Goal: Transaction & Acquisition: Purchase product/service

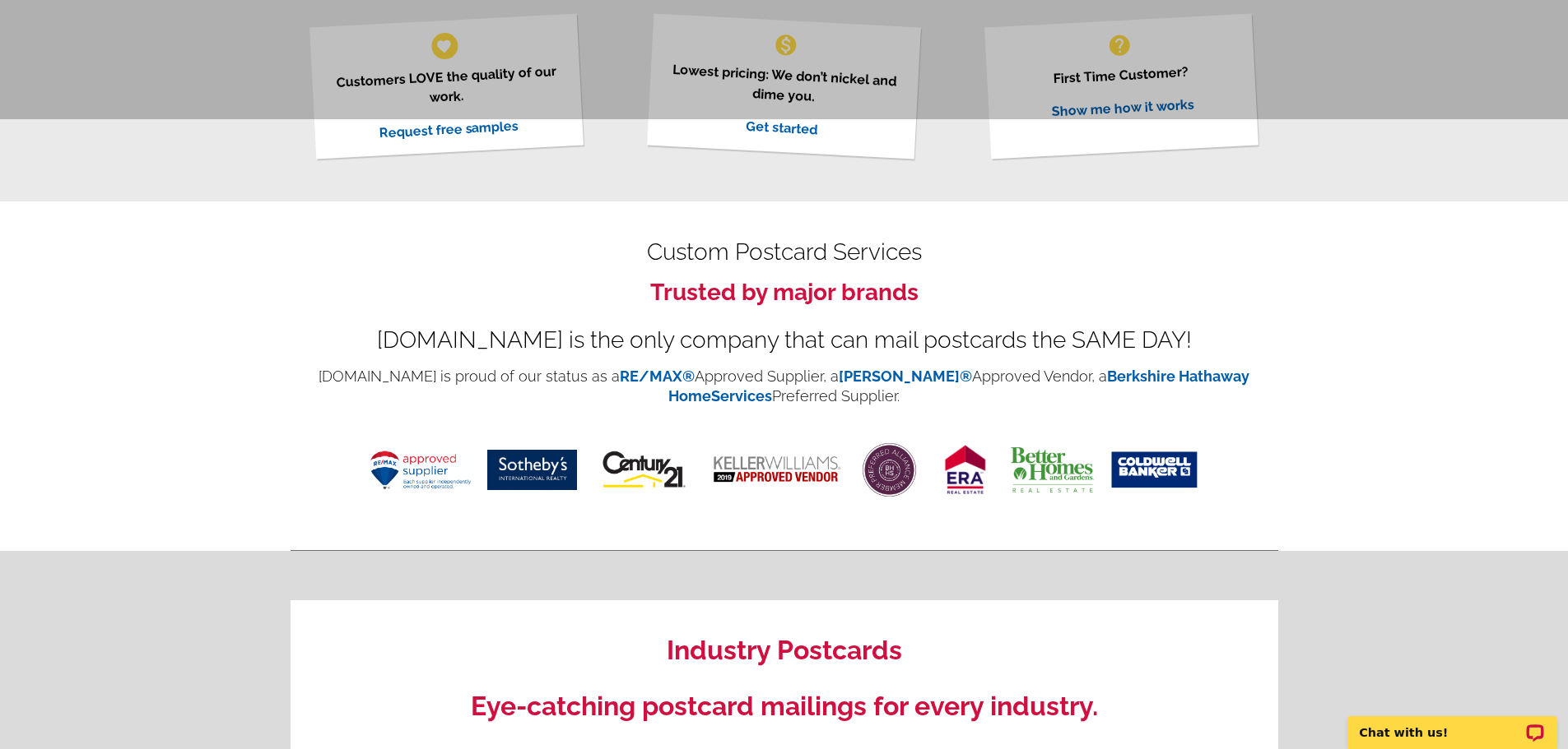
scroll to position [658, 0]
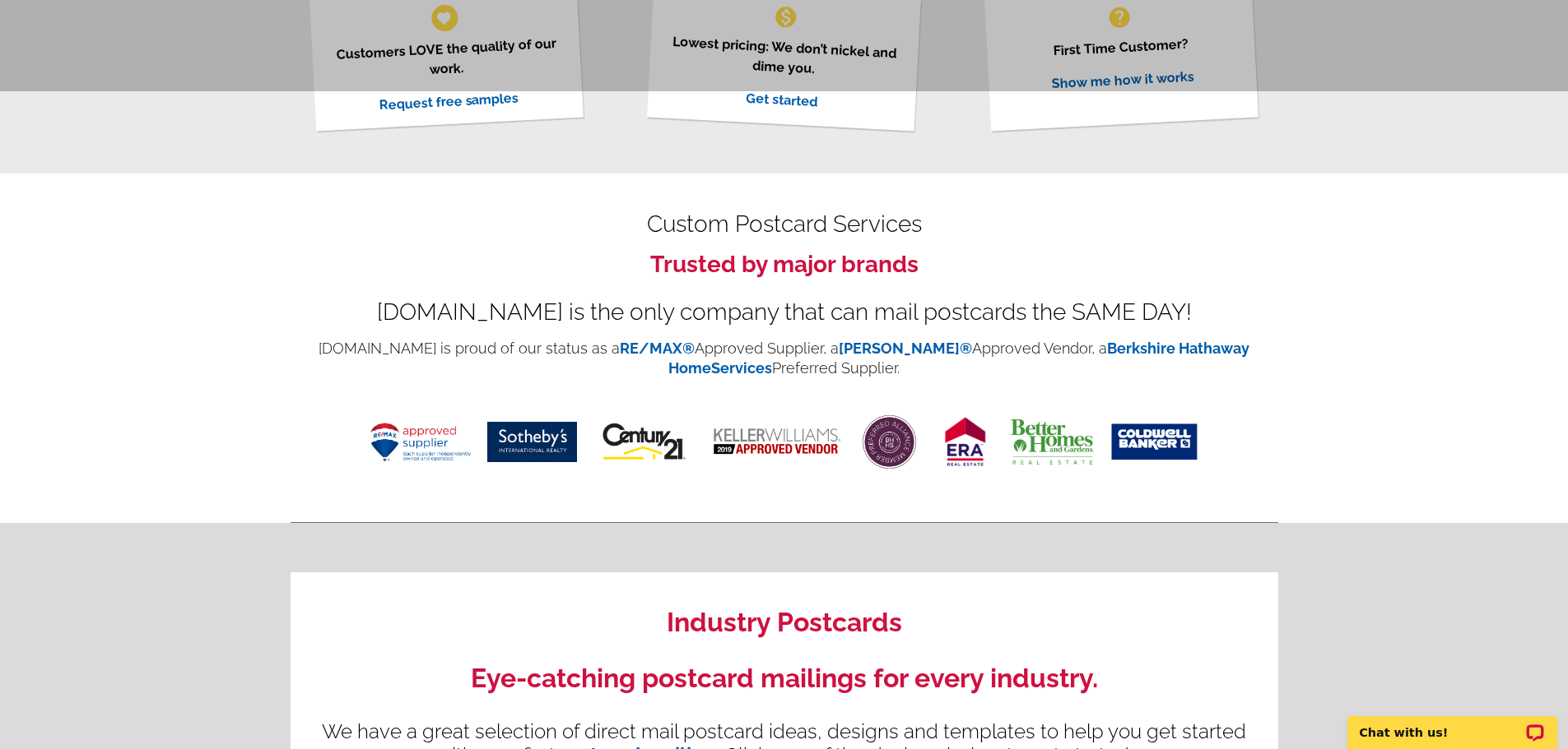
click at [1124, 351] on link "Berkshire Hathaway HomeServices" at bounding box center [958, 358] width 581 height 37
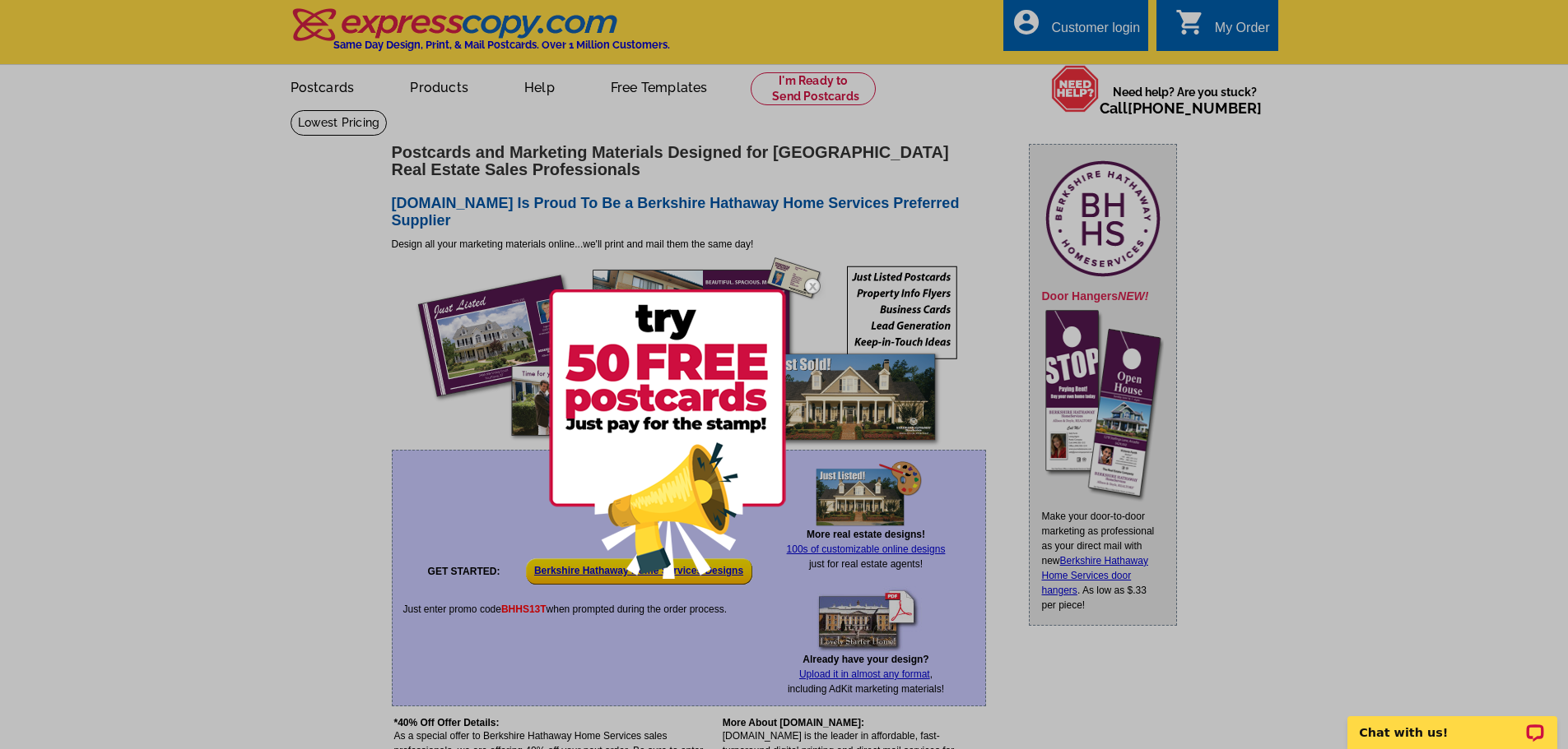
click at [813, 280] on img at bounding box center [812, 286] width 48 height 48
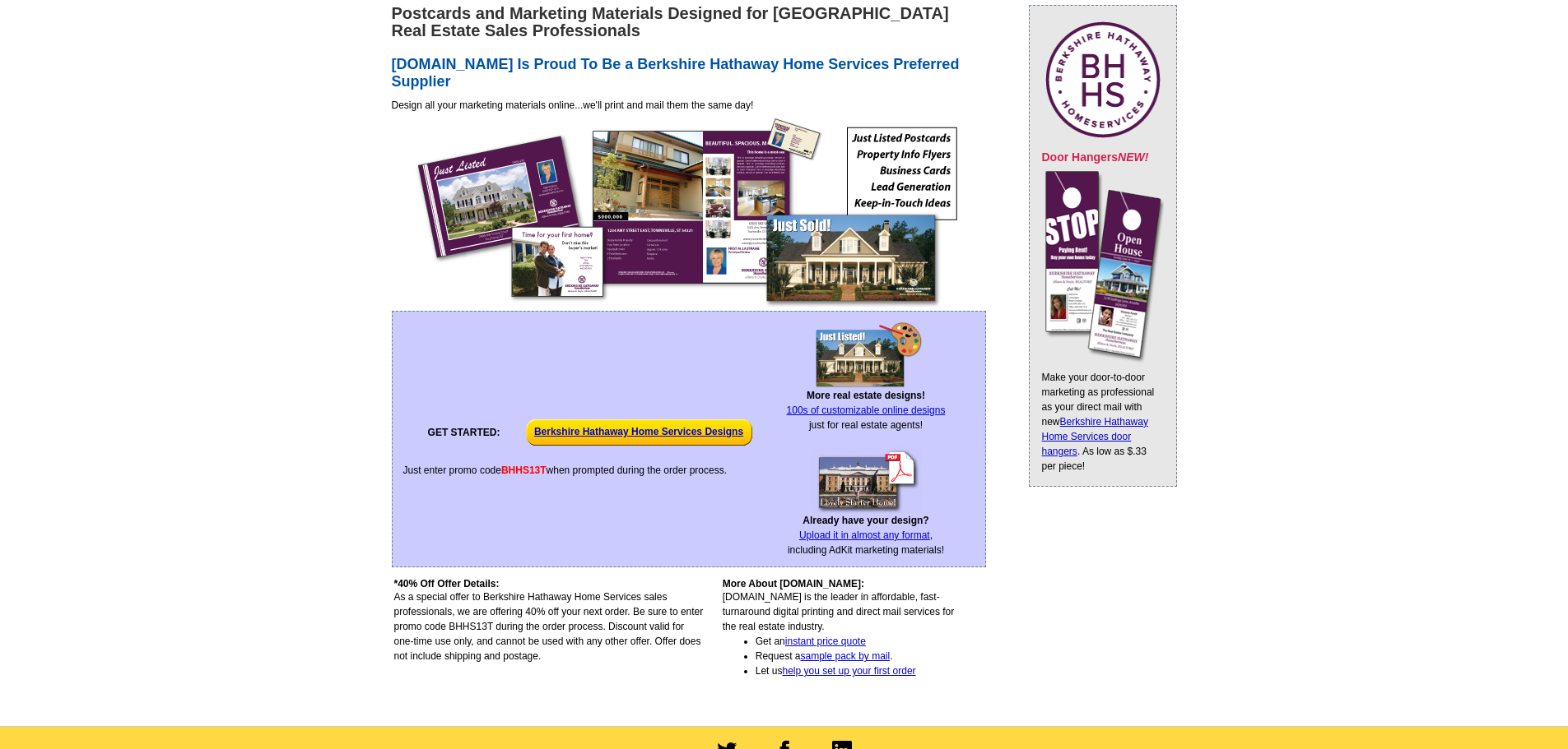
scroll to position [164, 0]
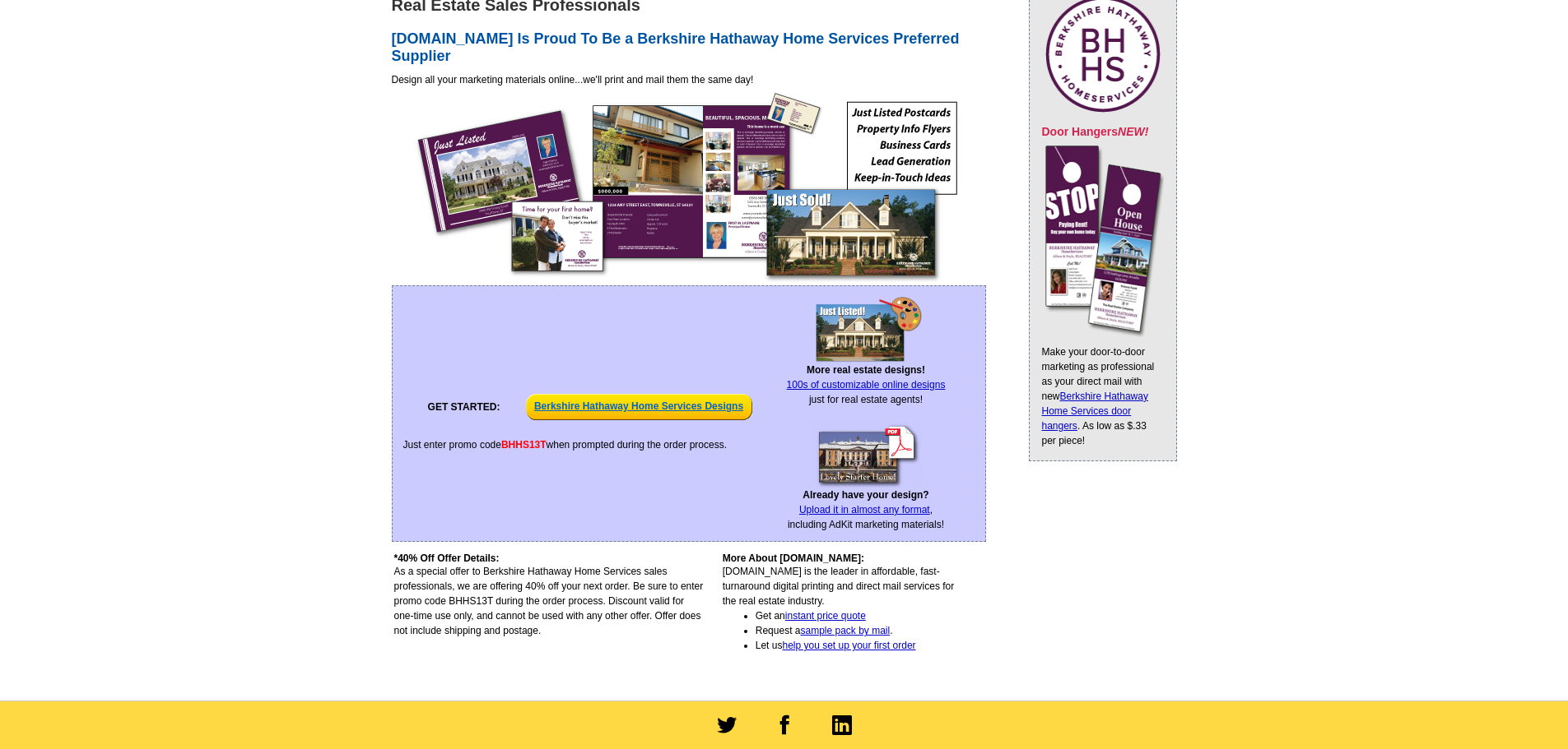
click at [661, 402] on p "Berkshire Hathaway Home Services Designs" at bounding box center [639, 406] width 226 height 36
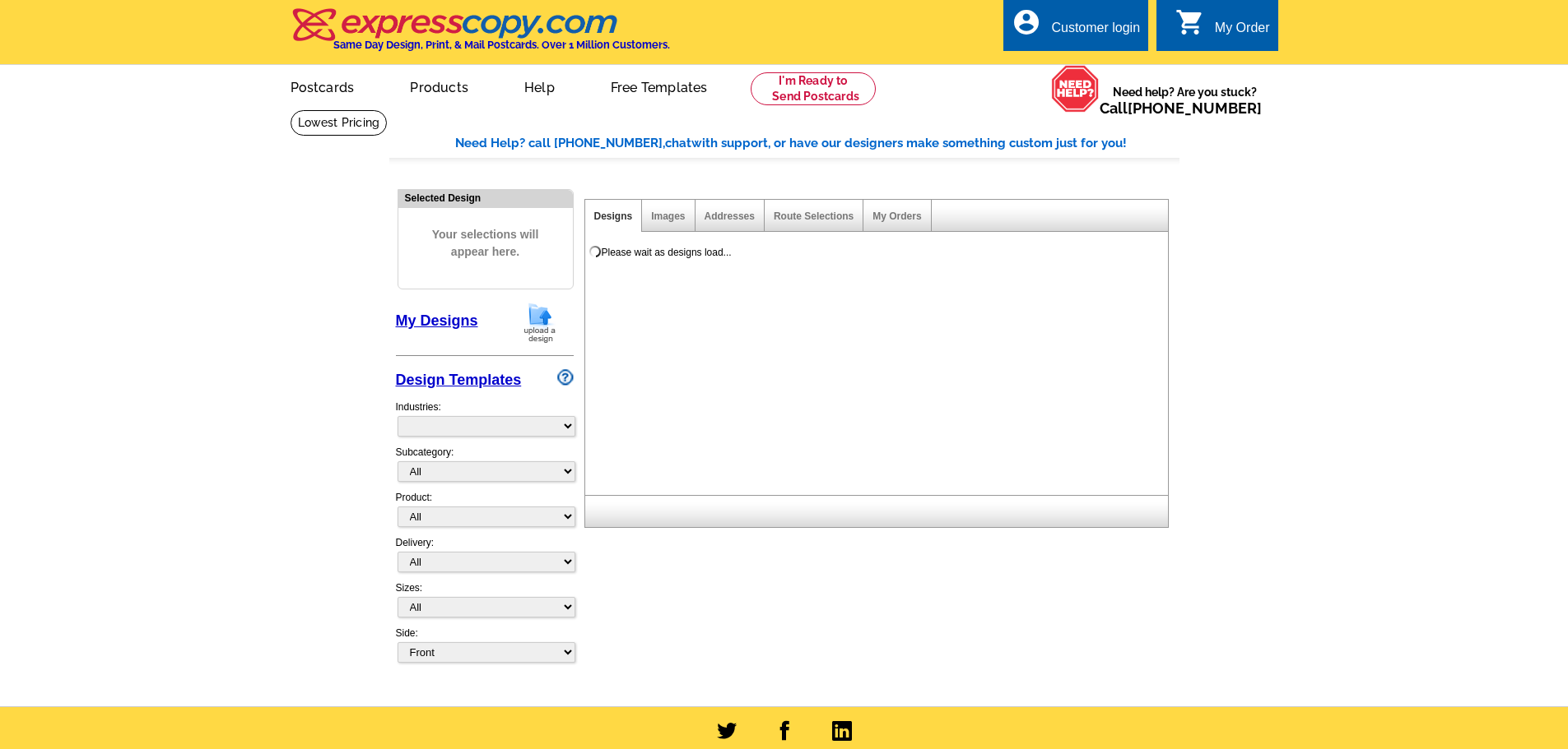
select select "785"
select select "1107"
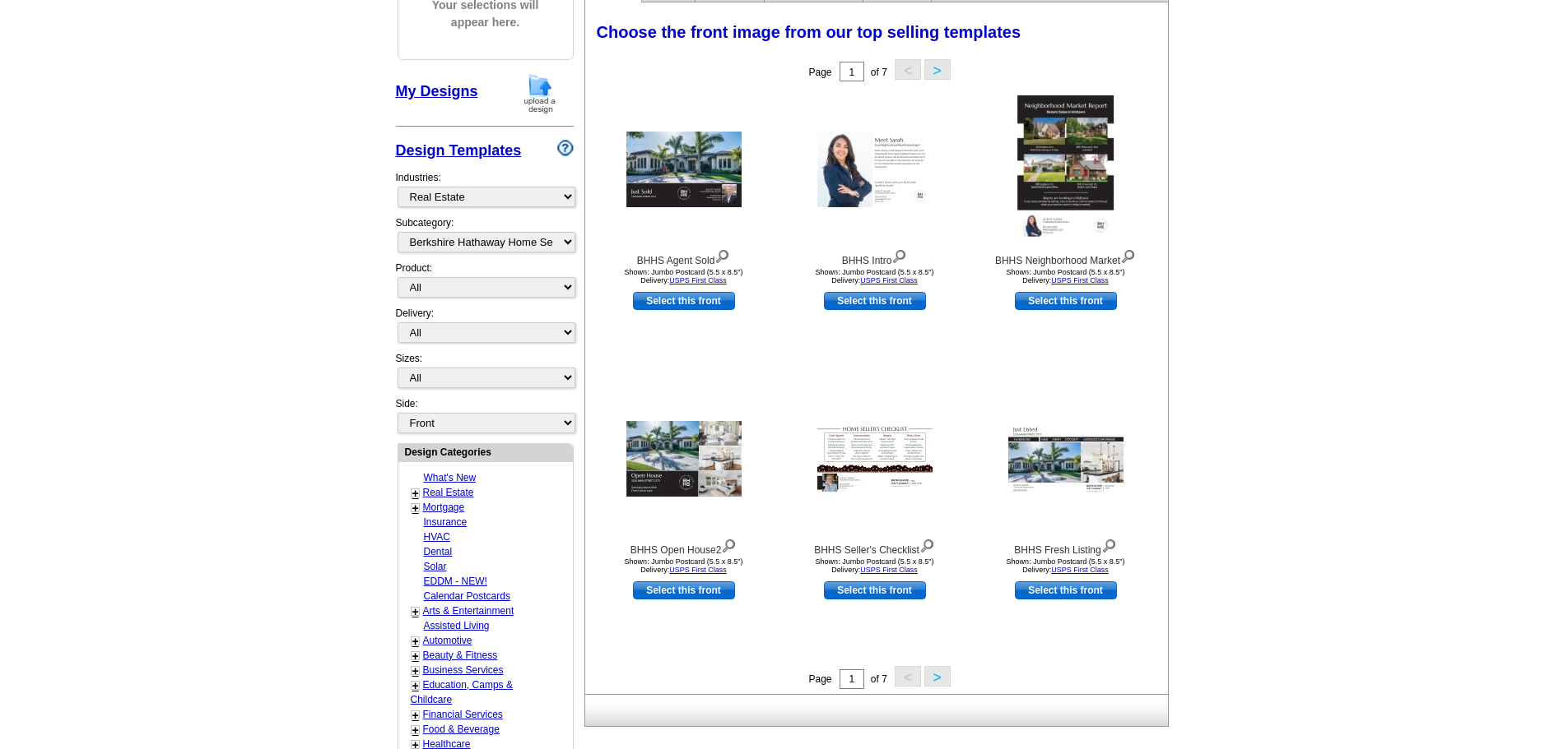
scroll to position [329, 0]
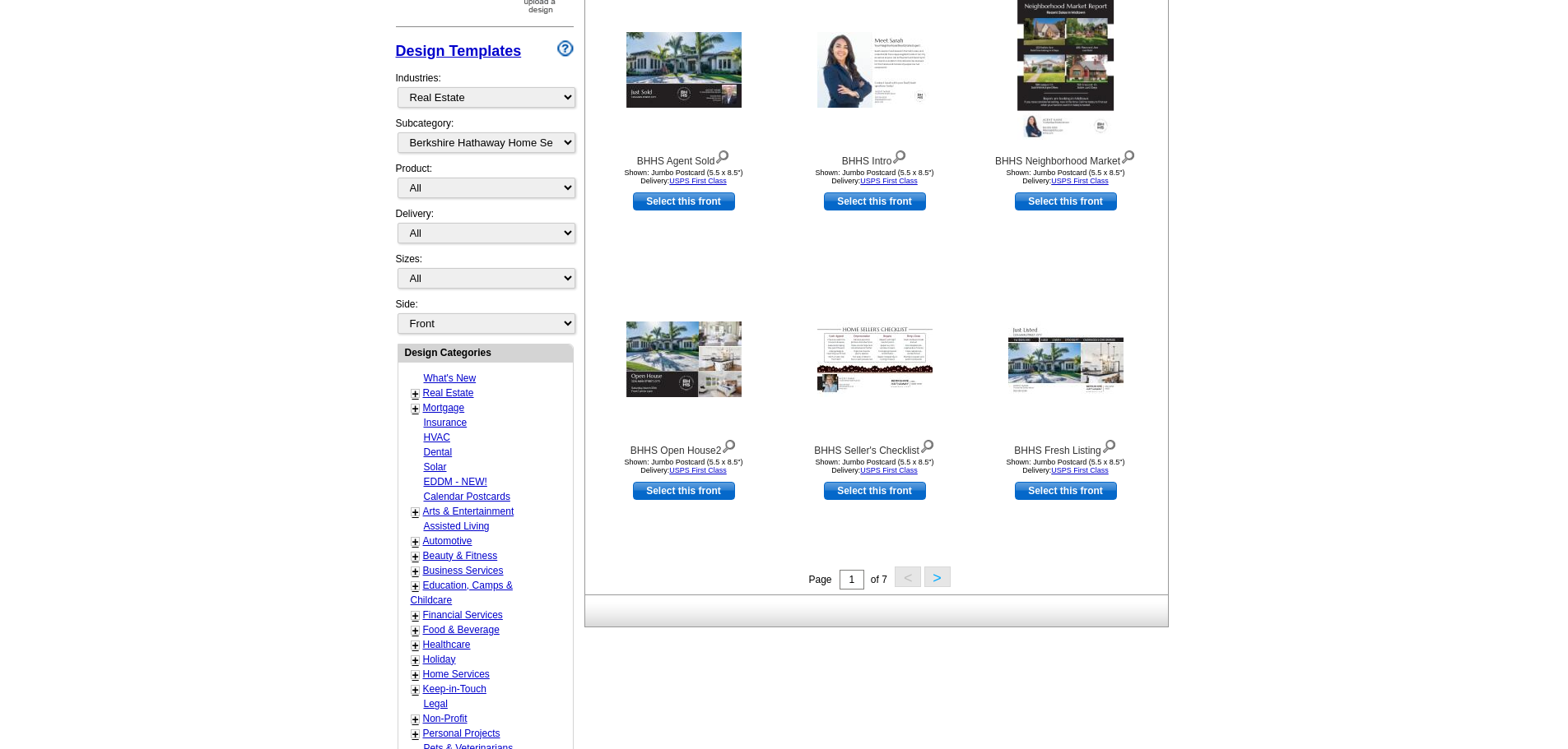
click at [943, 579] on button ">" at bounding box center [937, 577] width 26 height 21
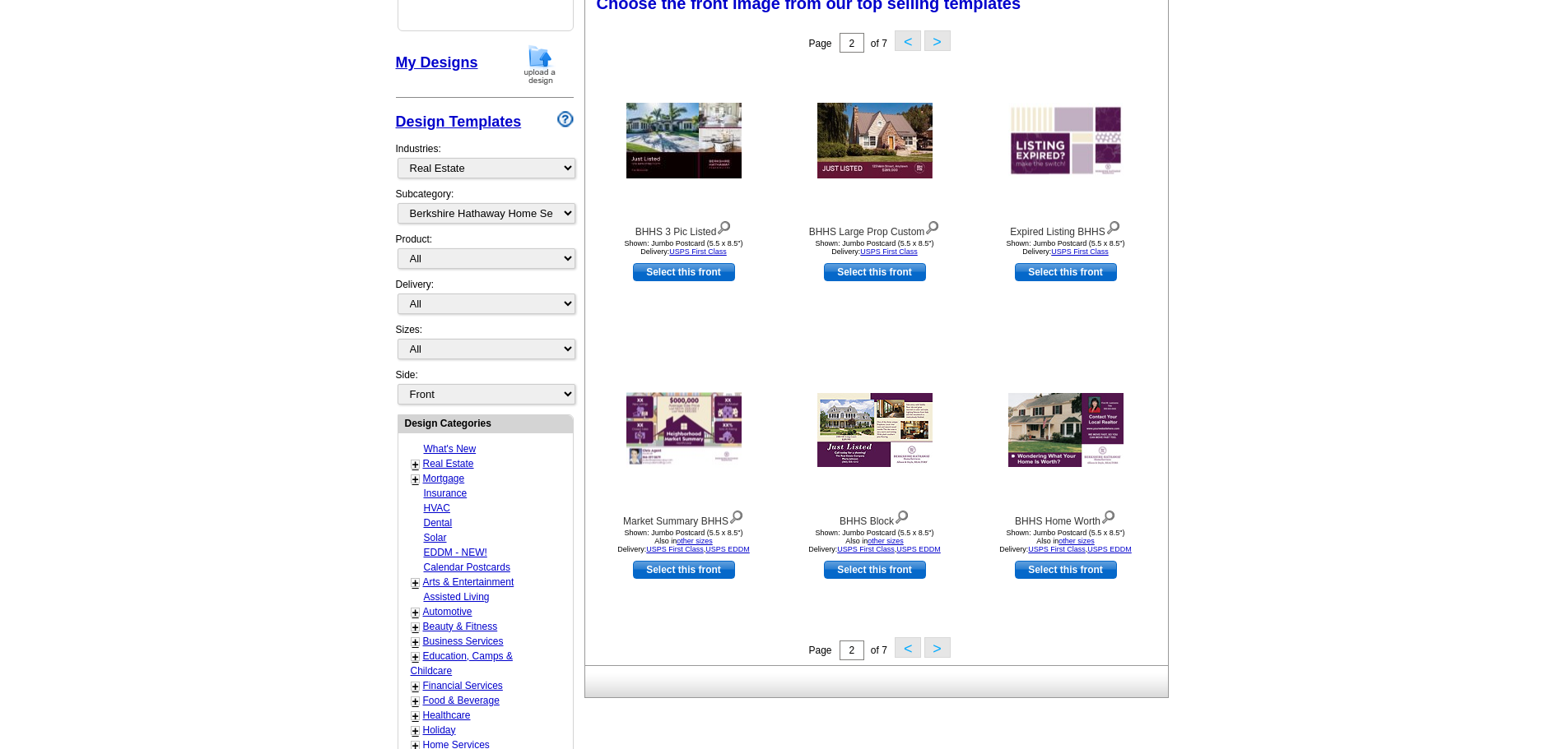
scroll to position [244, 0]
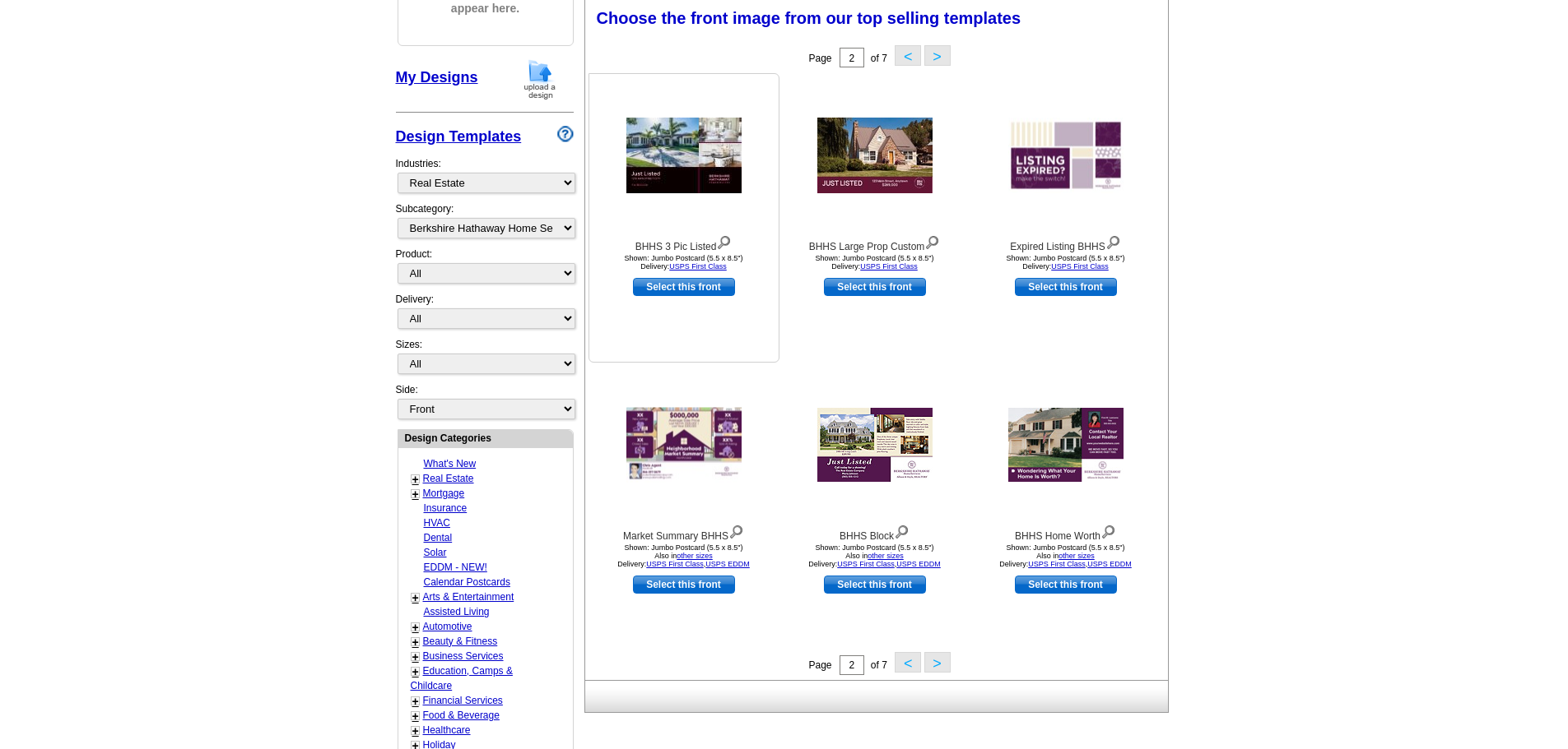
click at [689, 155] on img at bounding box center [684, 155] width 116 height 75
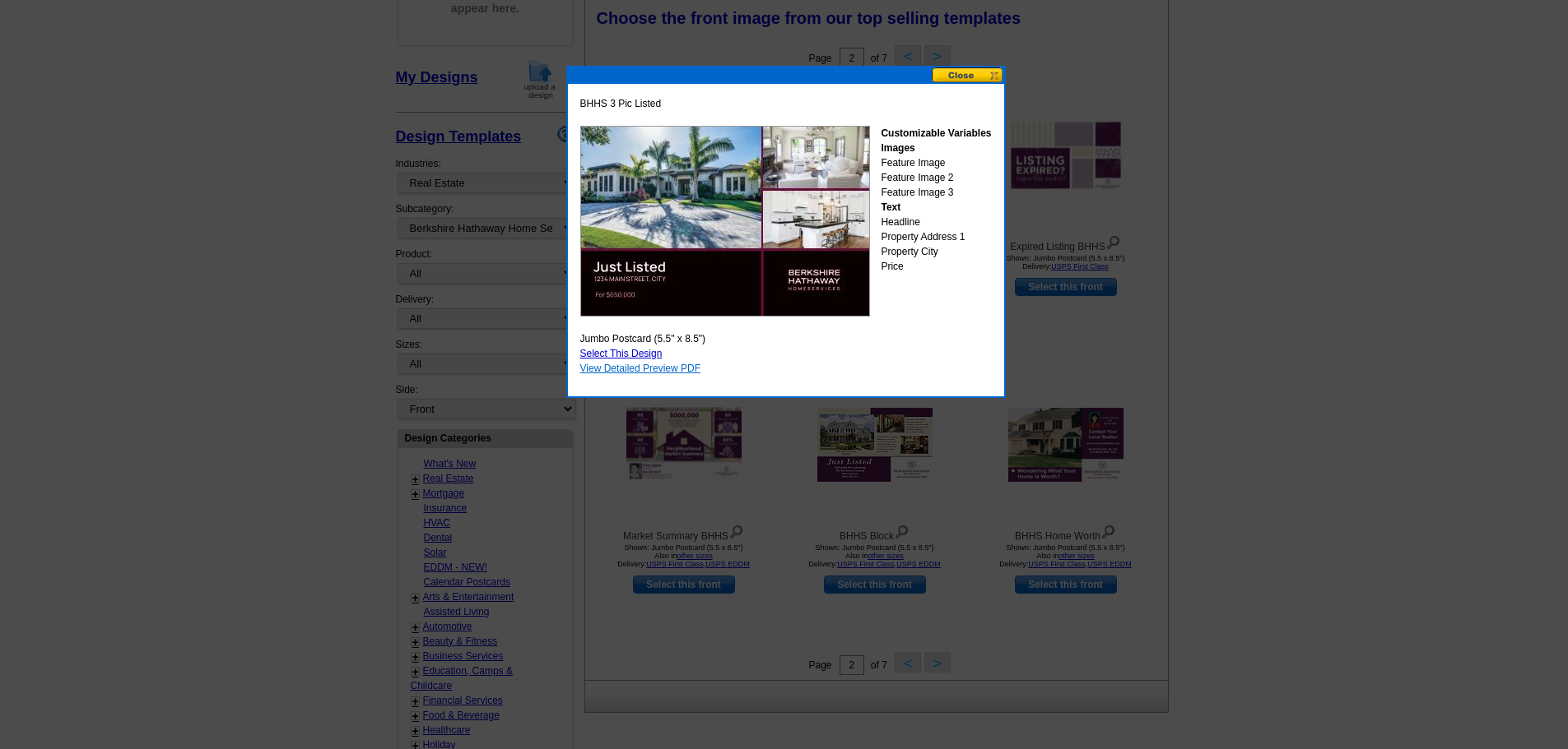
click at [669, 368] on link "View Detailed Preview PDF" at bounding box center [641, 369] width 121 height 12
click at [641, 356] on link "Select This Design" at bounding box center [621, 353] width 82 height 12
select select "2"
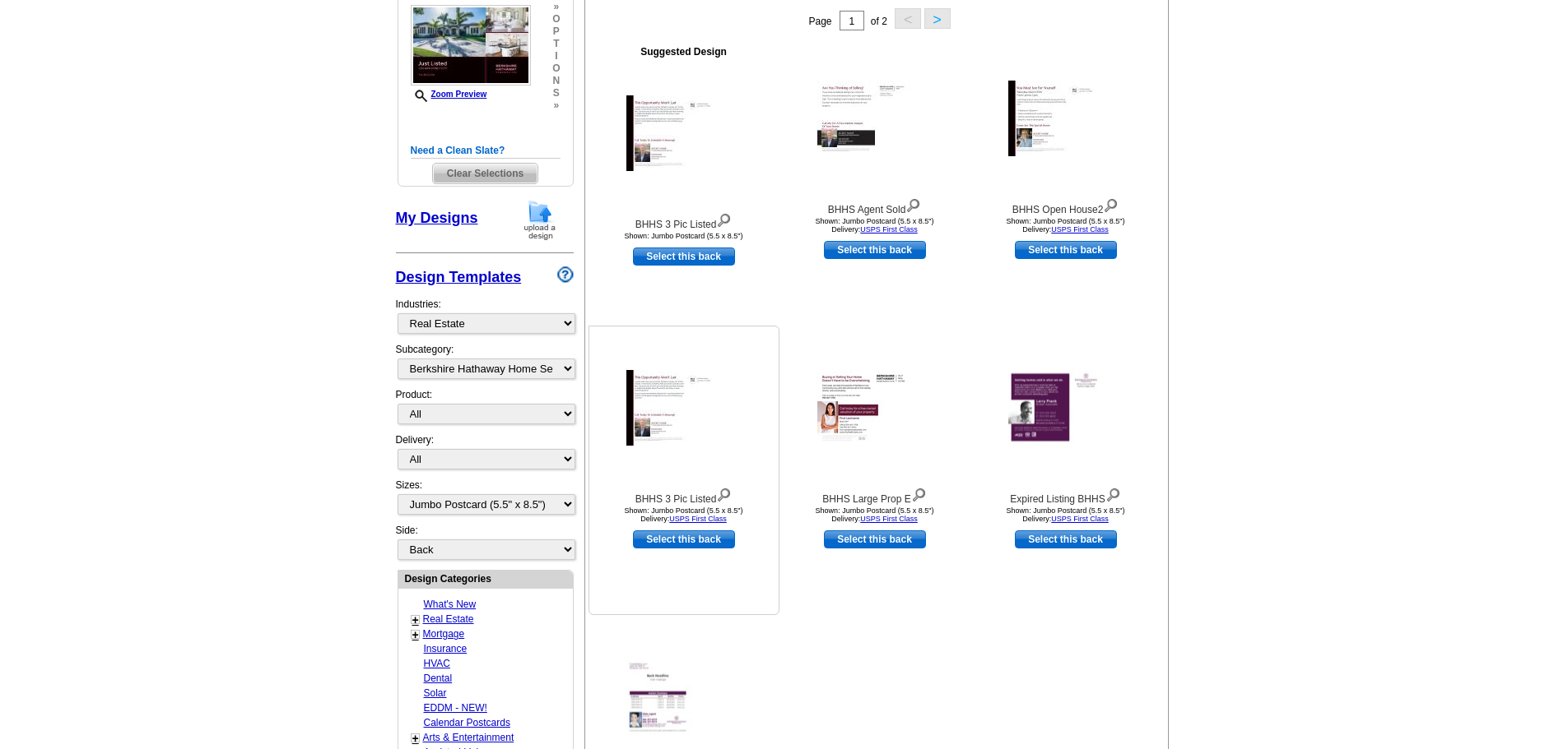
scroll to position [363, 0]
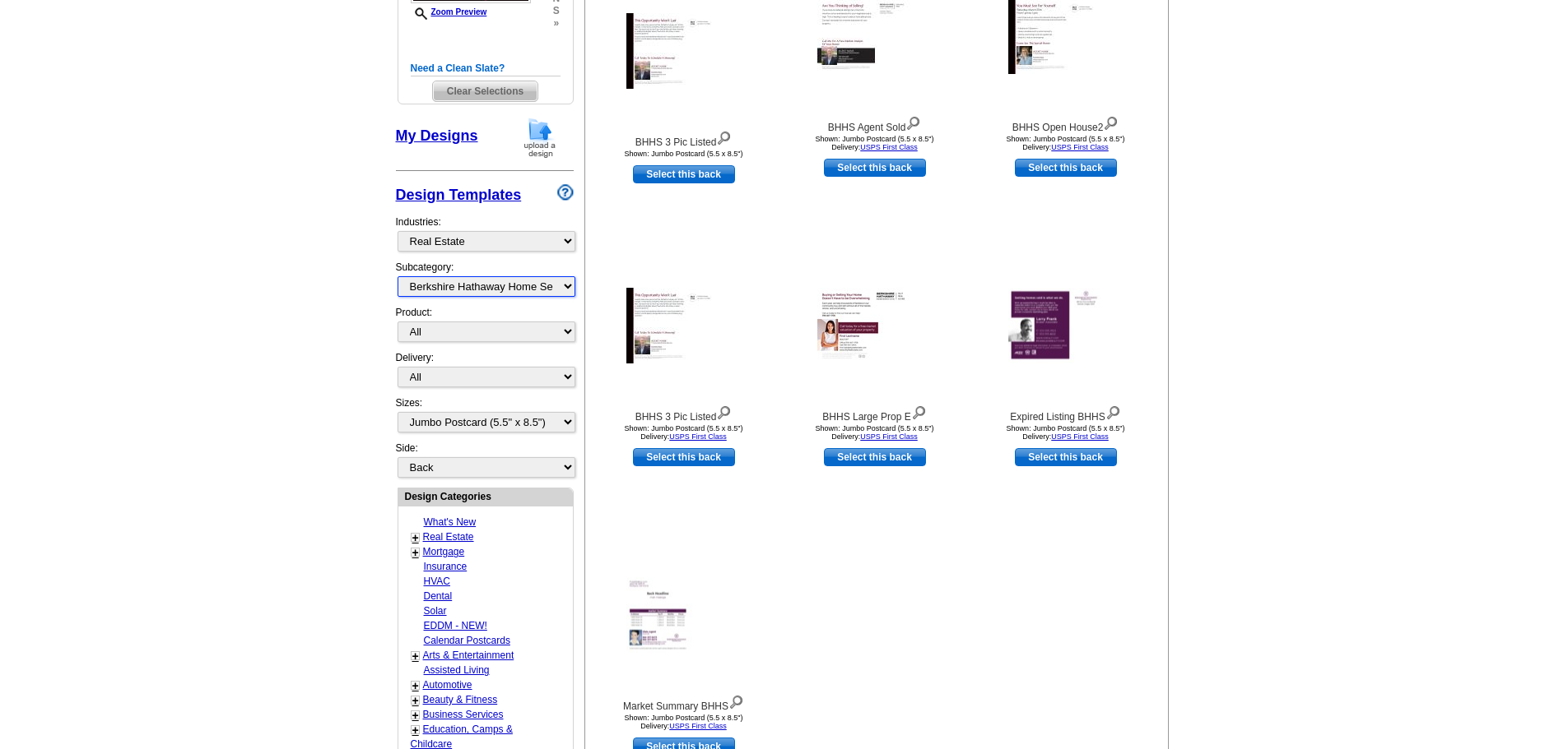
click at [571, 284] on select "All RE/MAX® Referrals [PERSON_NAME]® Berkshire Hathaway Home Services Century 2…" at bounding box center [486, 286] width 177 height 21
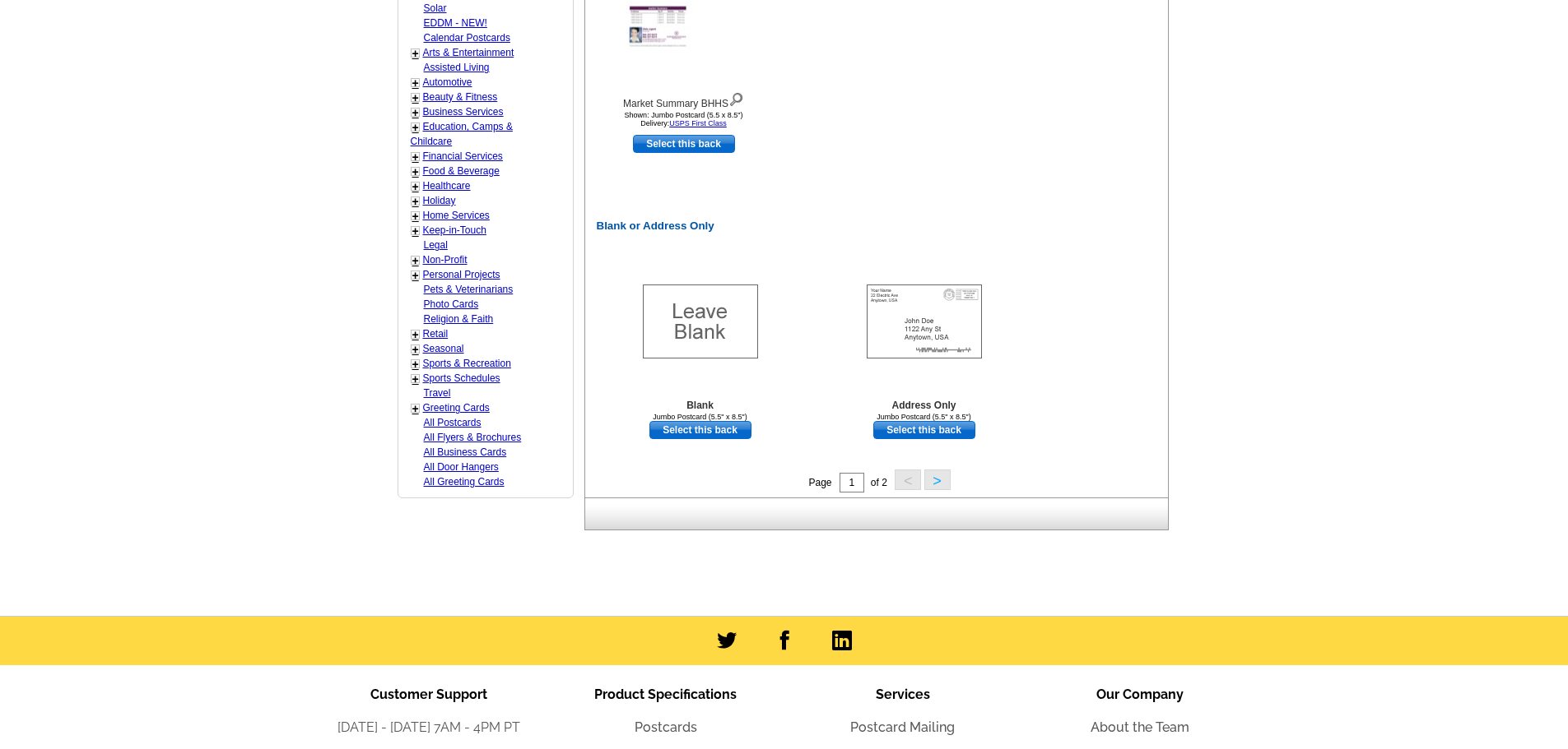
scroll to position [1186, 0]
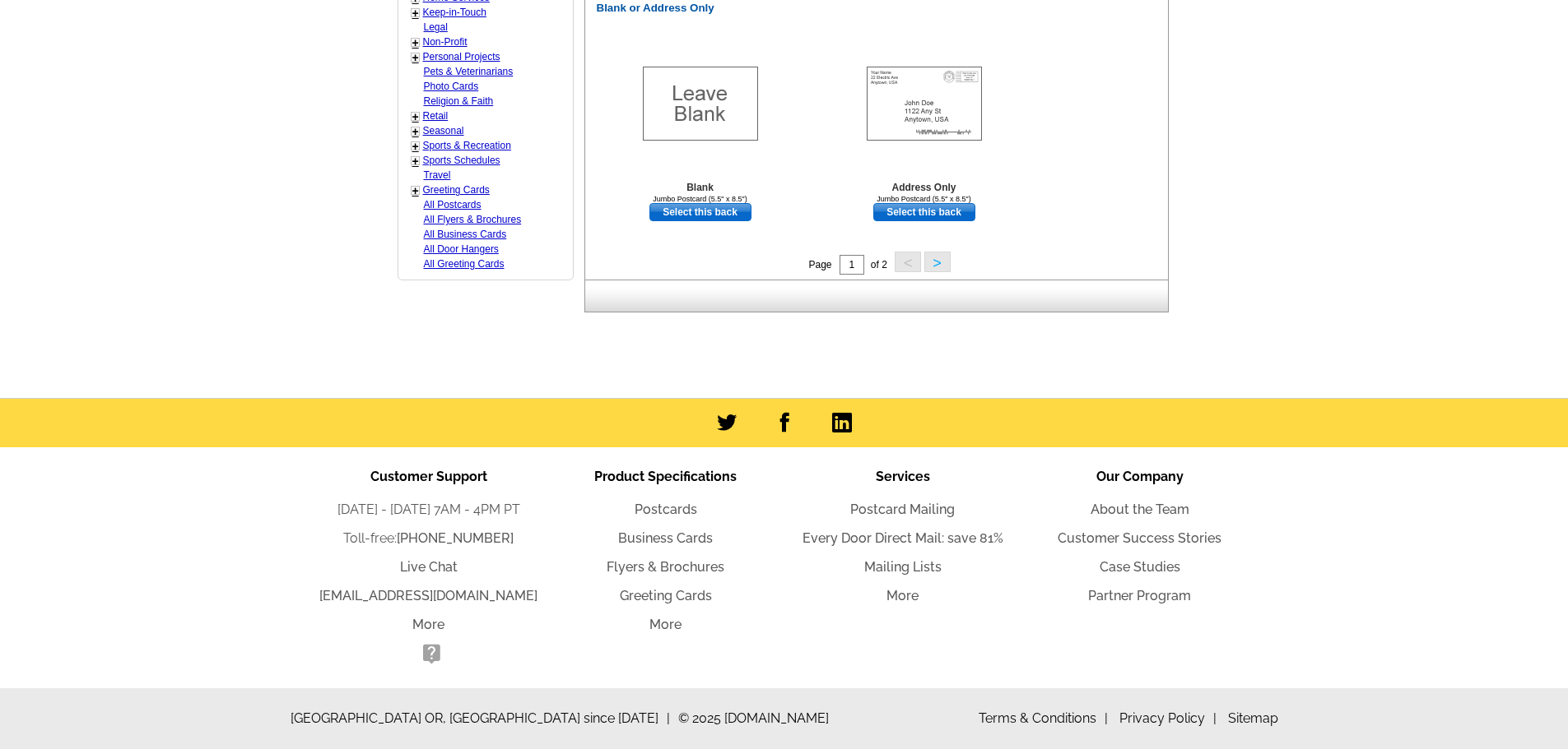
click at [933, 264] on button ">" at bounding box center [937, 261] width 26 height 21
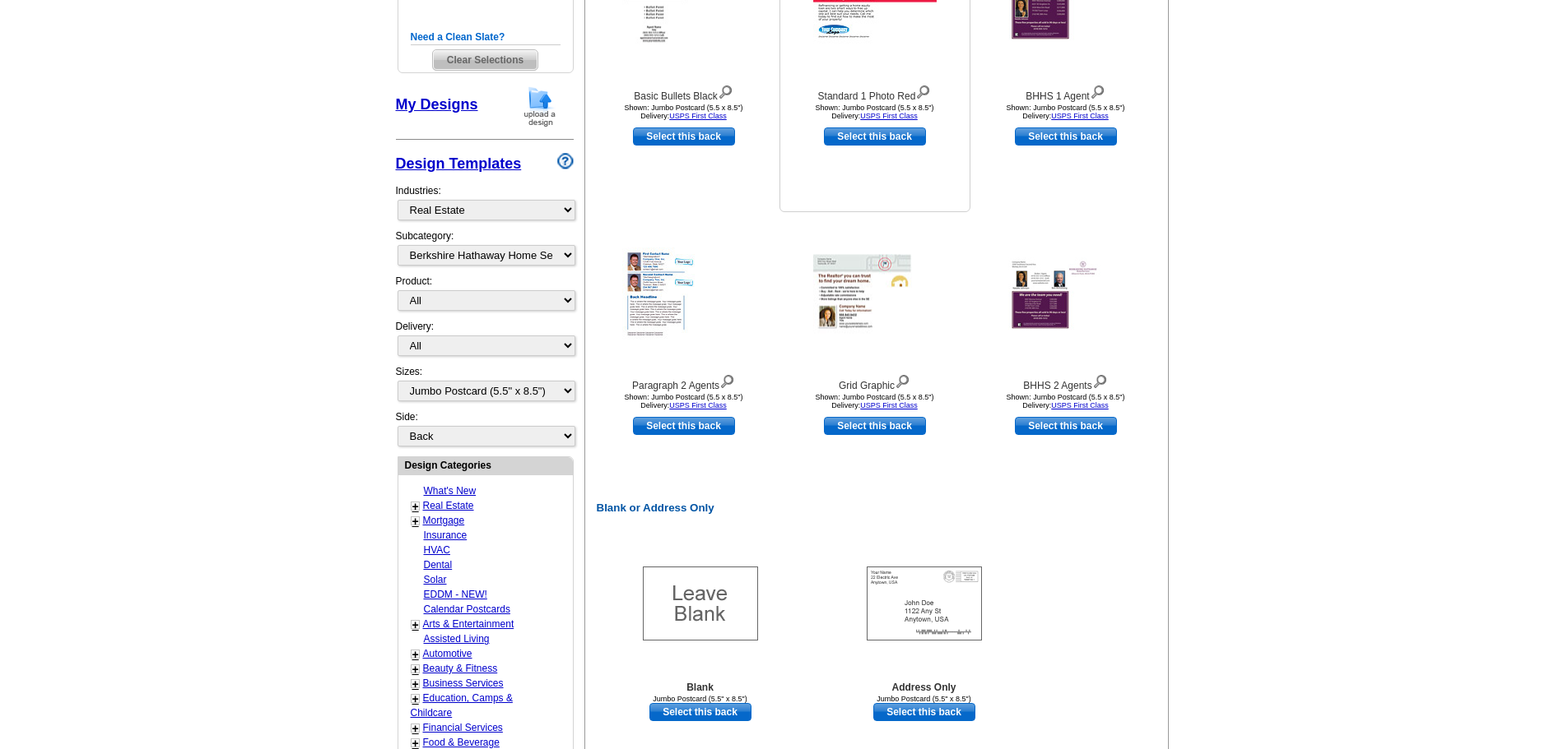
scroll to position [408, 0]
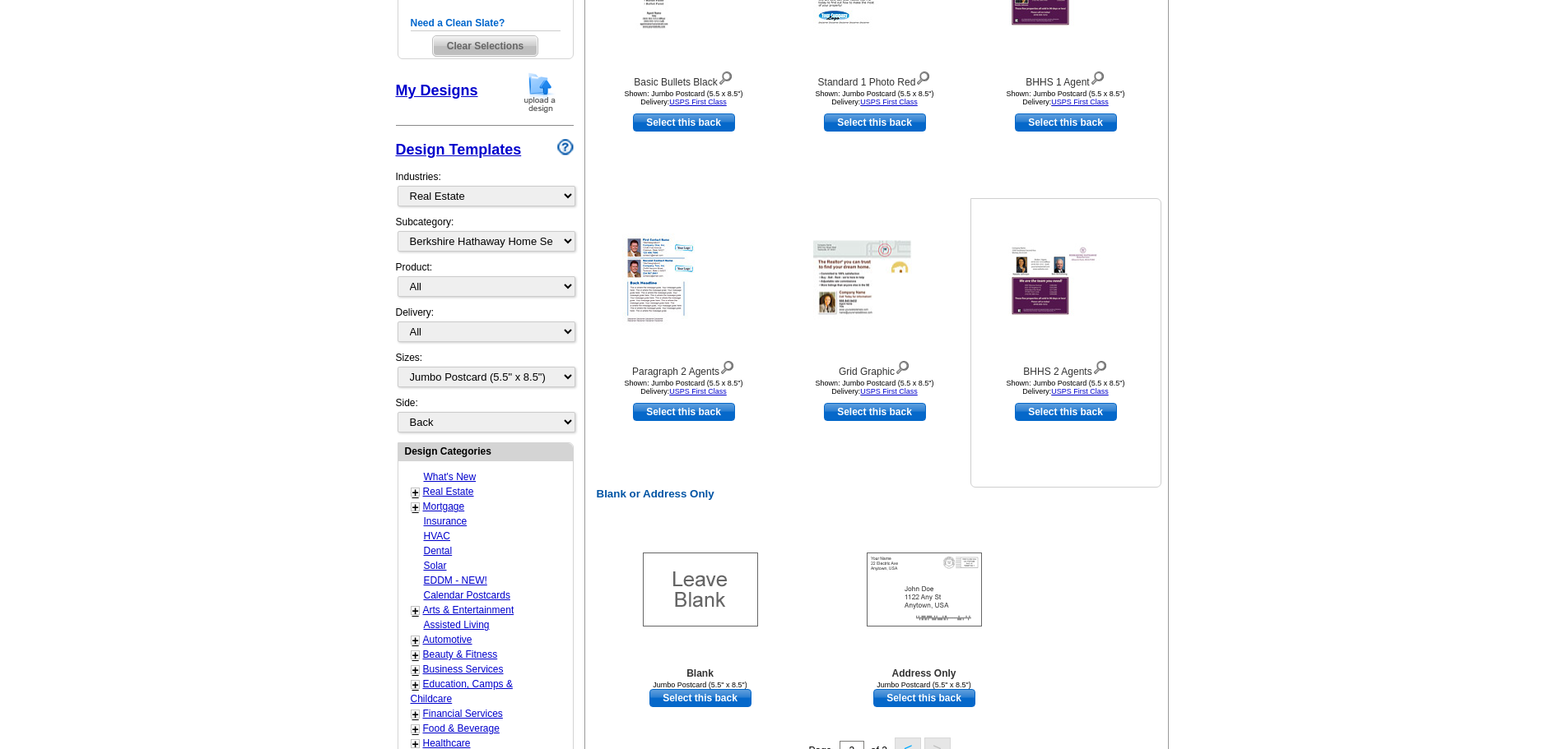
click at [1033, 280] on img at bounding box center [1066, 281] width 116 height 74
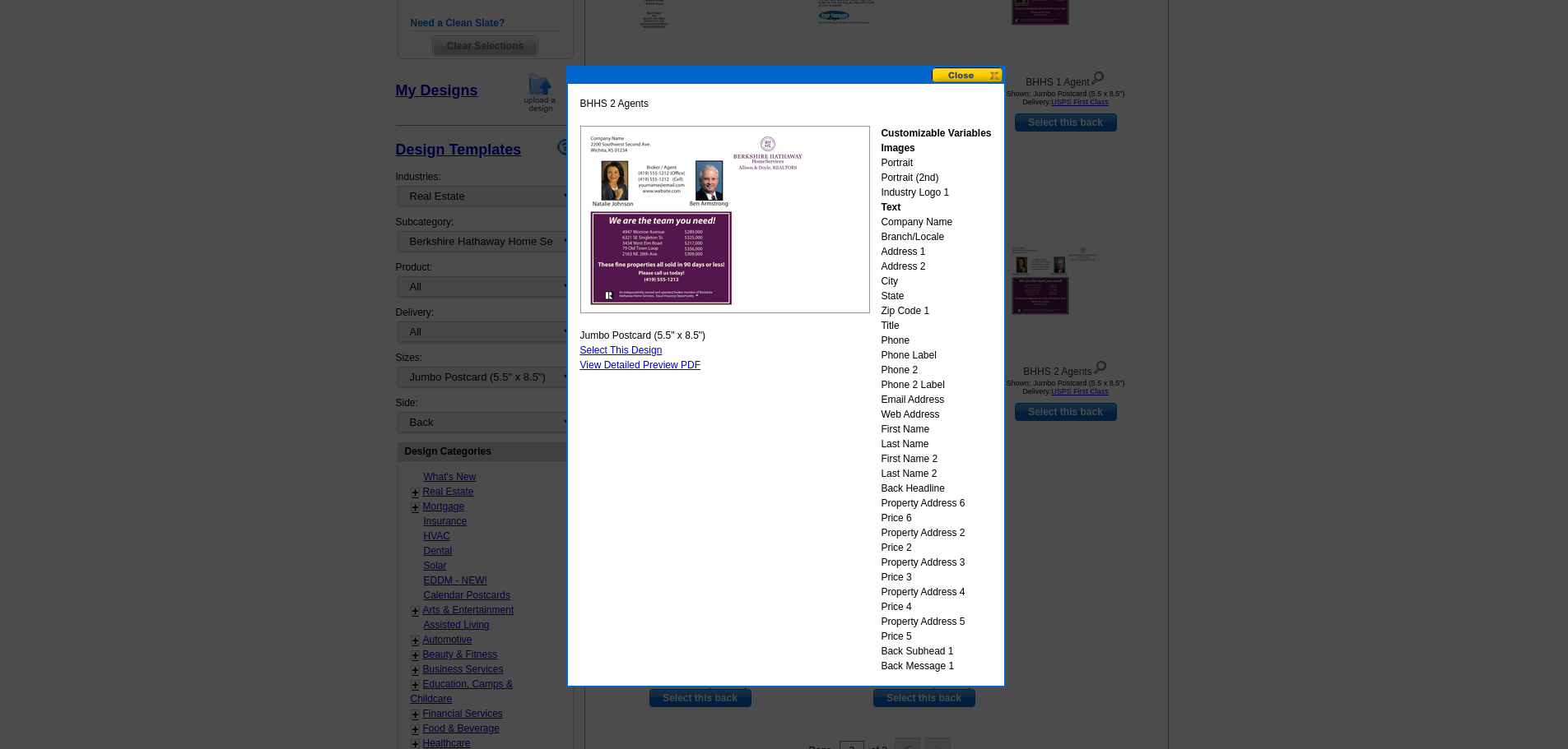
click at [653, 351] on link "Select This Design" at bounding box center [621, 351] width 82 height 12
select select "front"
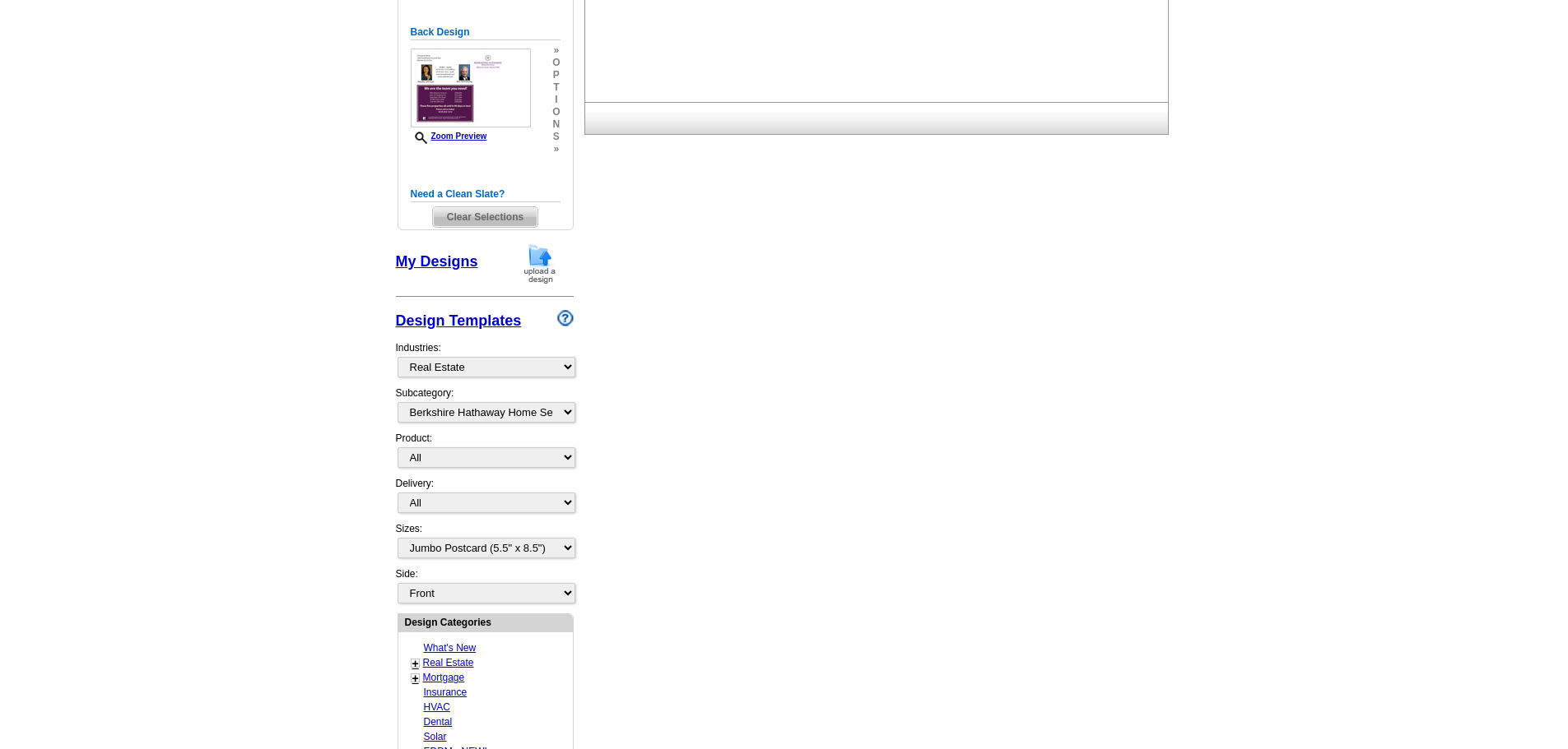
scroll to position [79, 0]
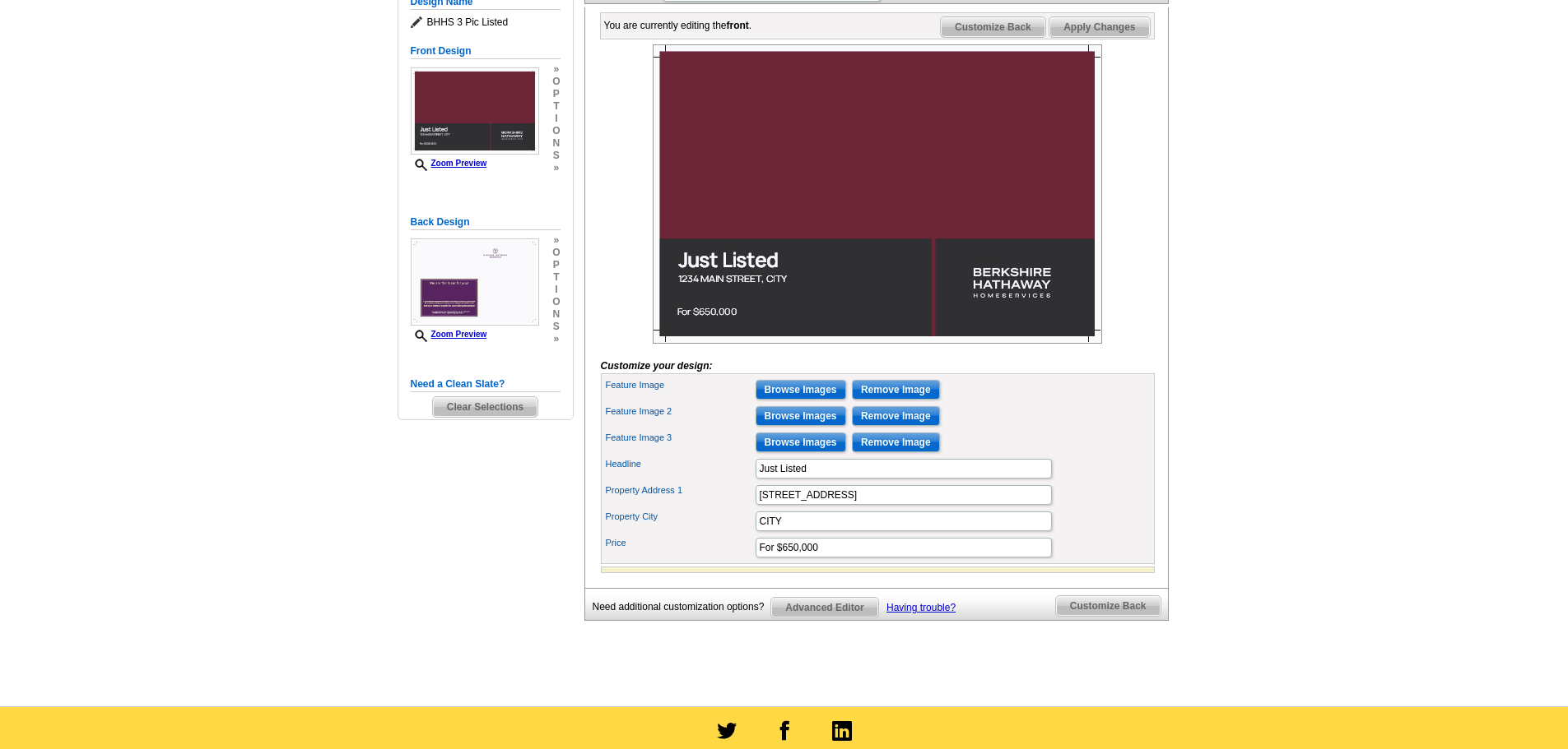
scroll to position [247, 0]
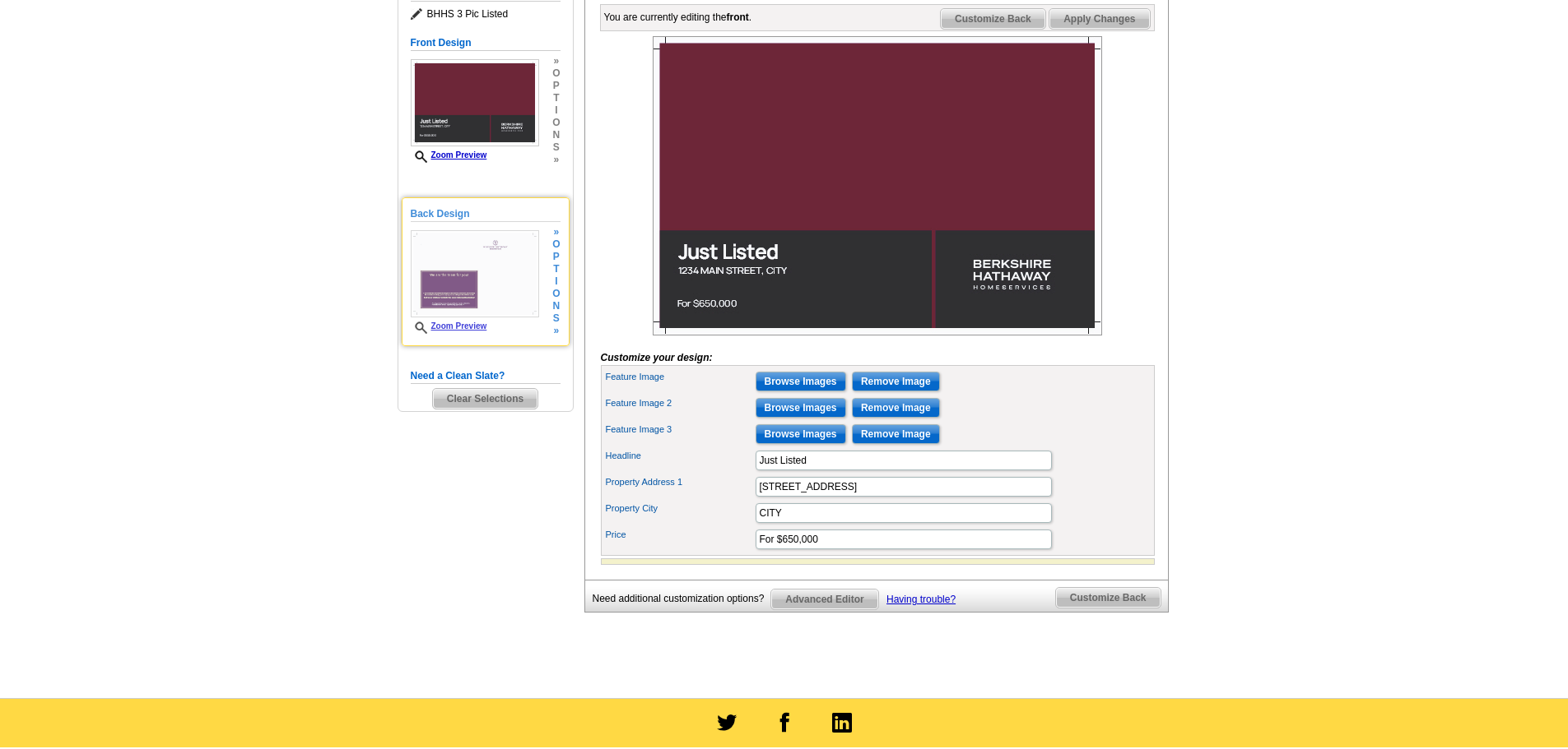
click at [536, 286] on img at bounding box center [474, 273] width 128 height 87
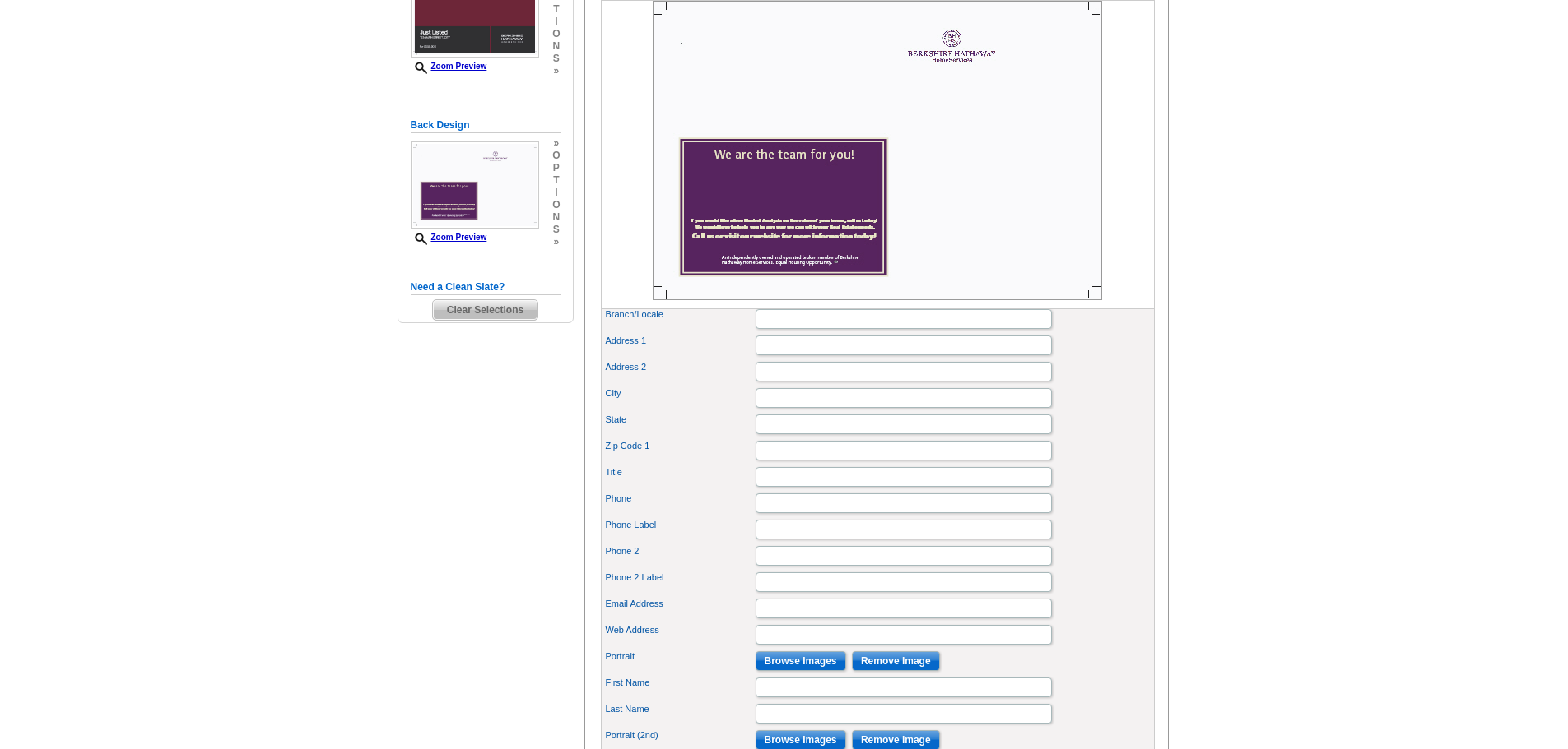
scroll to position [329, 0]
